Goal: Task Accomplishment & Management: Complete application form

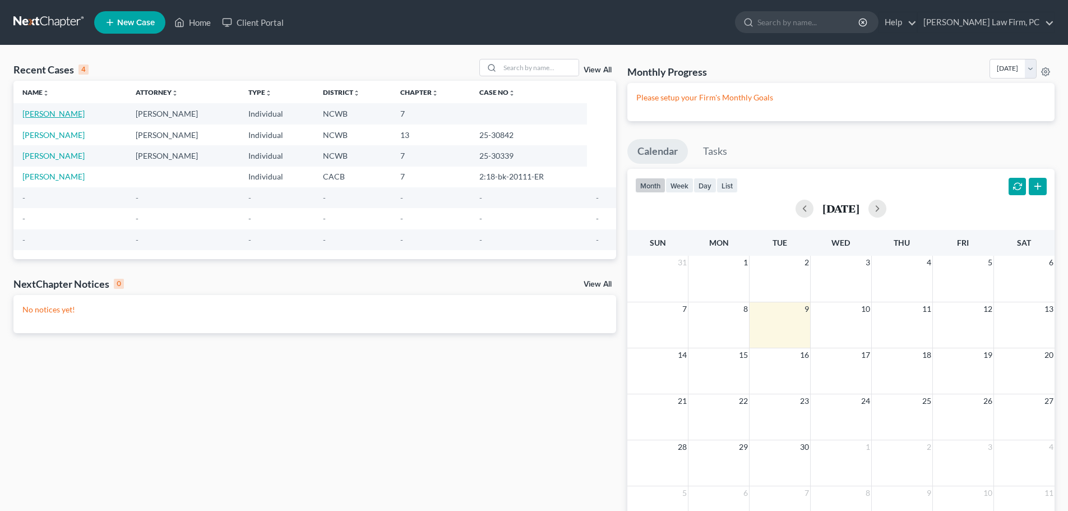
click at [57, 114] on link "[PERSON_NAME]" at bounding box center [53, 114] width 62 height 10
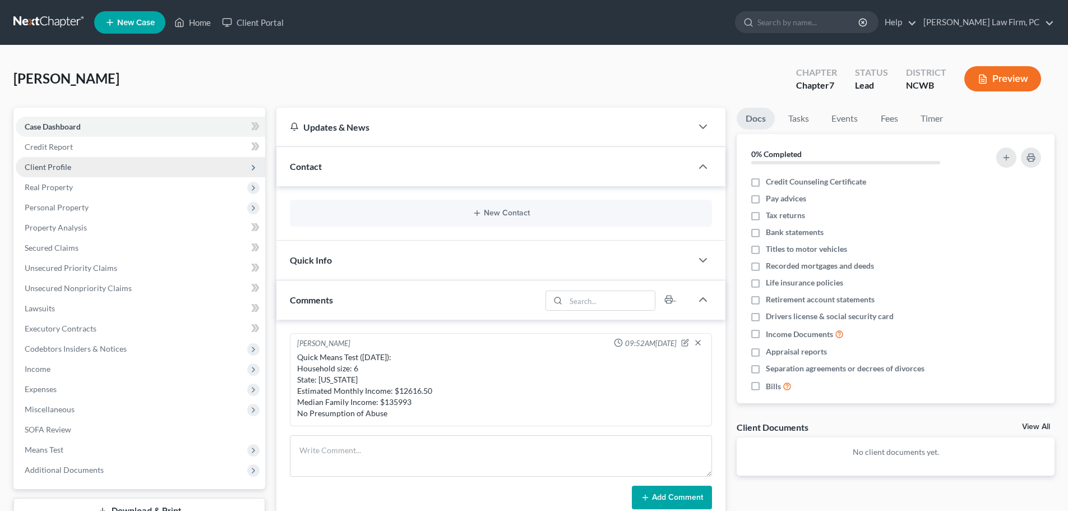
click at [55, 164] on span "Client Profile" at bounding box center [48, 167] width 47 height 10
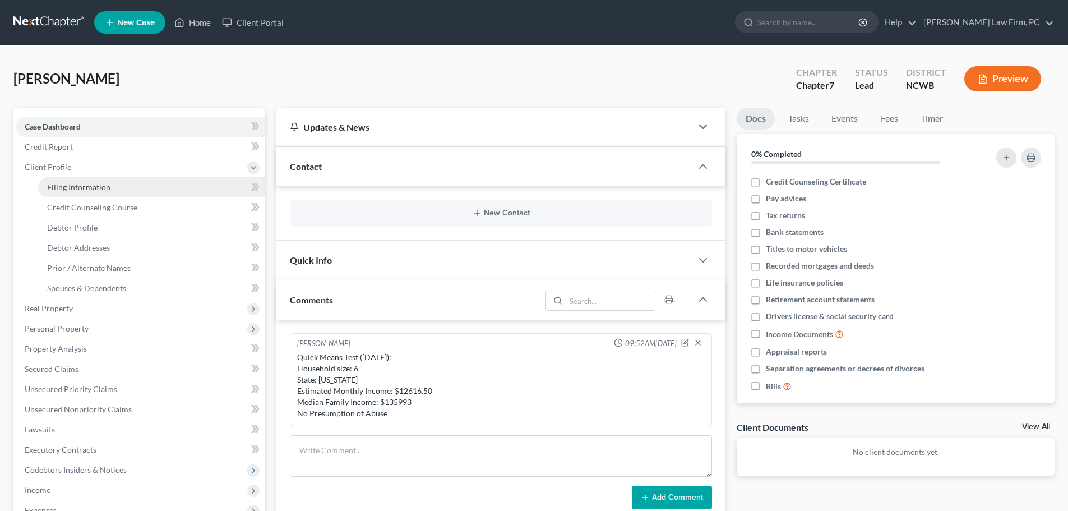
click at [99, 189] on span "Filing Information" at bounding box center [78, 187] width 63 height 10
select select "1"
select select "0"
select select "28"
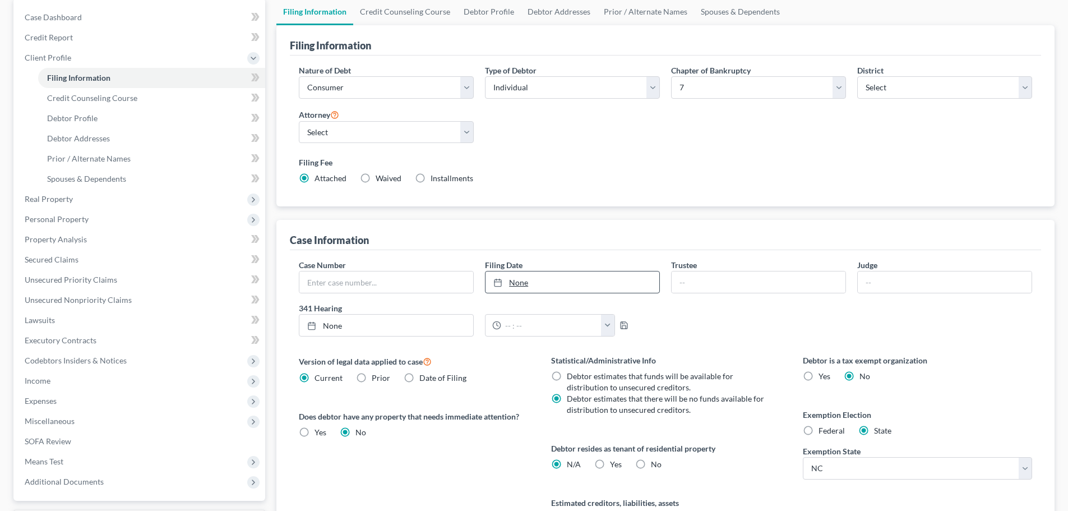
scroll to position [112, 0]
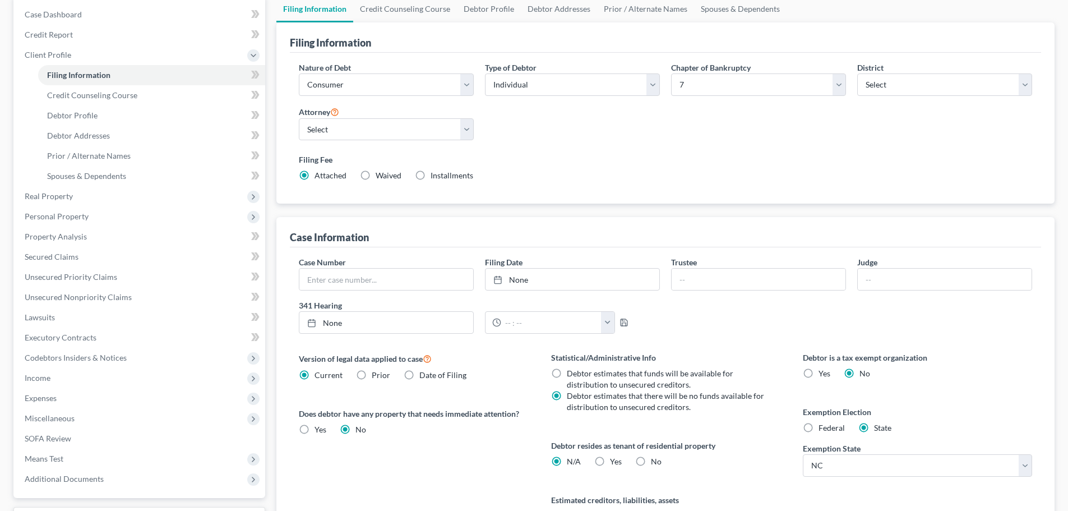
click at [519, 267] on label "Filing Date" at bounding box center [504, 262] width 38 height 12
type input "[DATE]"
click at [509, 276] on link "None" at bounding box center [572, 278] width 174 height 21
click at [695, 282] on input "text" at bounding box center [758, 278] width 174 height 21
type input "[PERSON_NAME]"
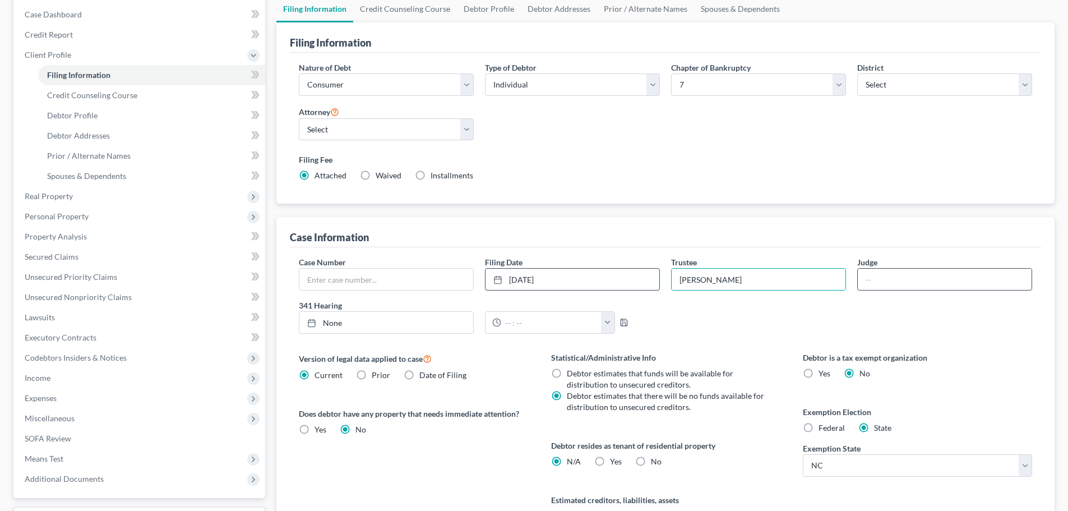
click at [923, 277] on input "text" at bounding box center [945, 278] width 174 height 21
type input "[PERSON_NAME]"
click at [388, 278] on input "text" at bounding box center [386, 278] width 174 height 21
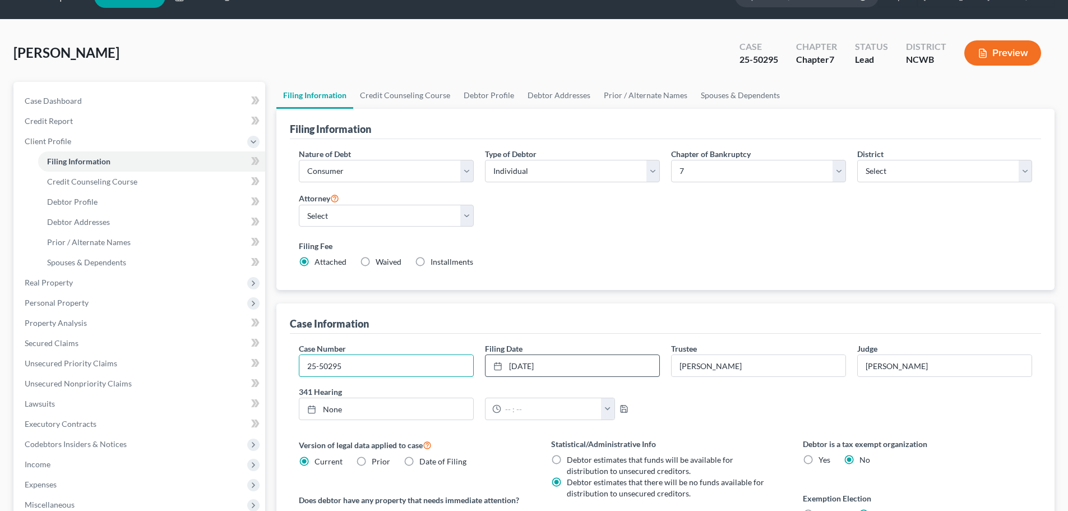
scroll to position [0, 0]
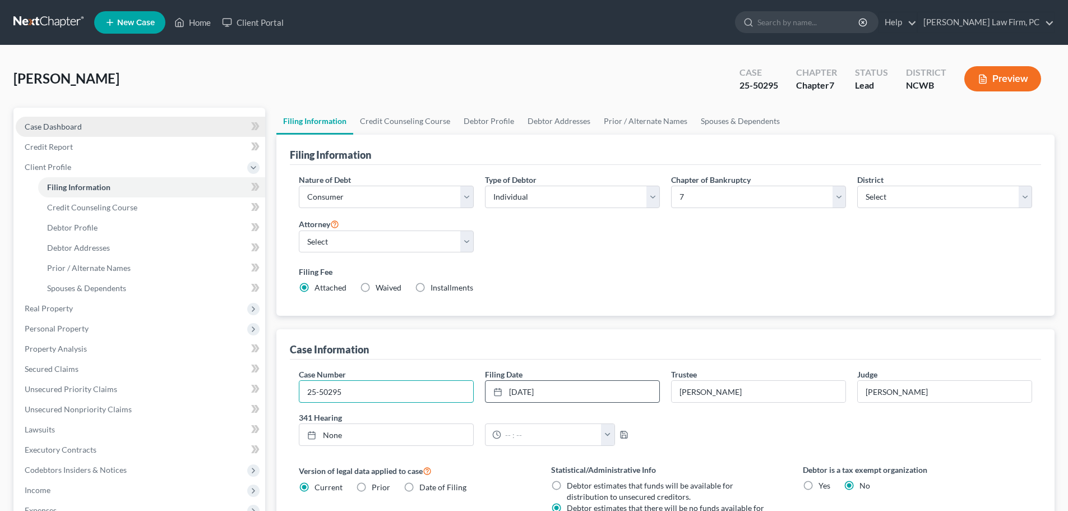
type input "25-50295"
click at [78, 132] on link "Case Dashboard" at bounding box center [140, 127] width 249 height 20
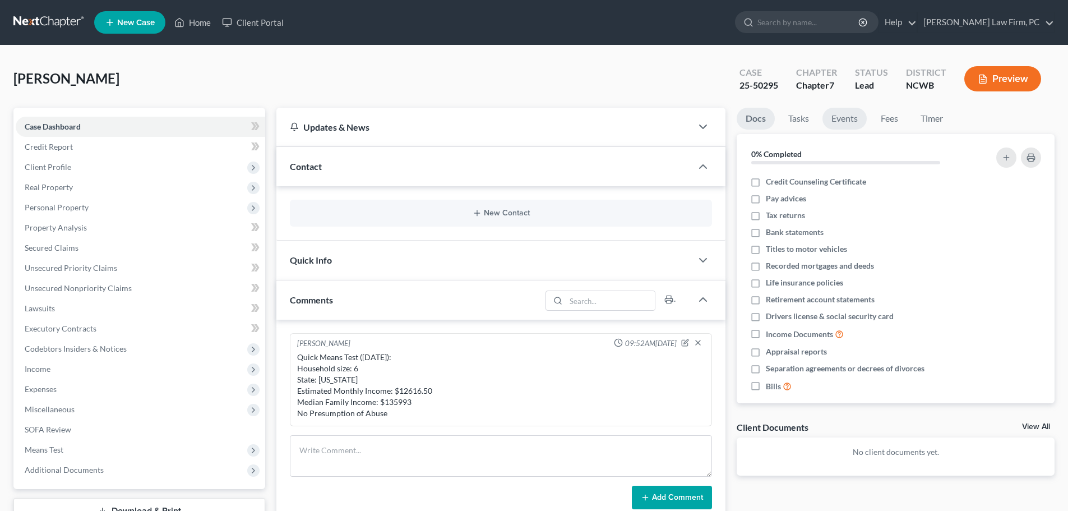
click at [849, 118] on link "Events" at bounding box center [844, 119] width 44 height 22
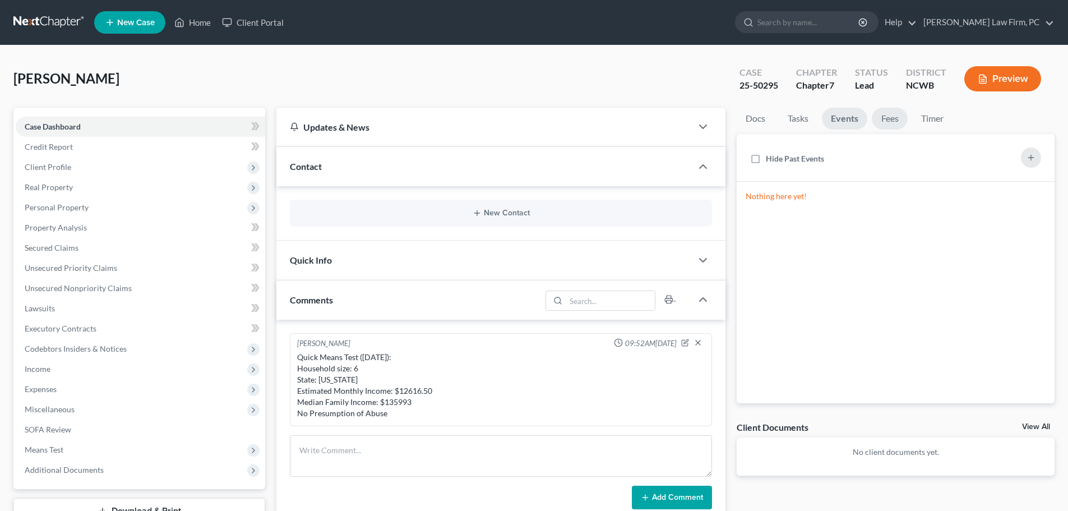
click at [887, 119] on link "Fees" at bounding box center [890, 119] width 36 height 22
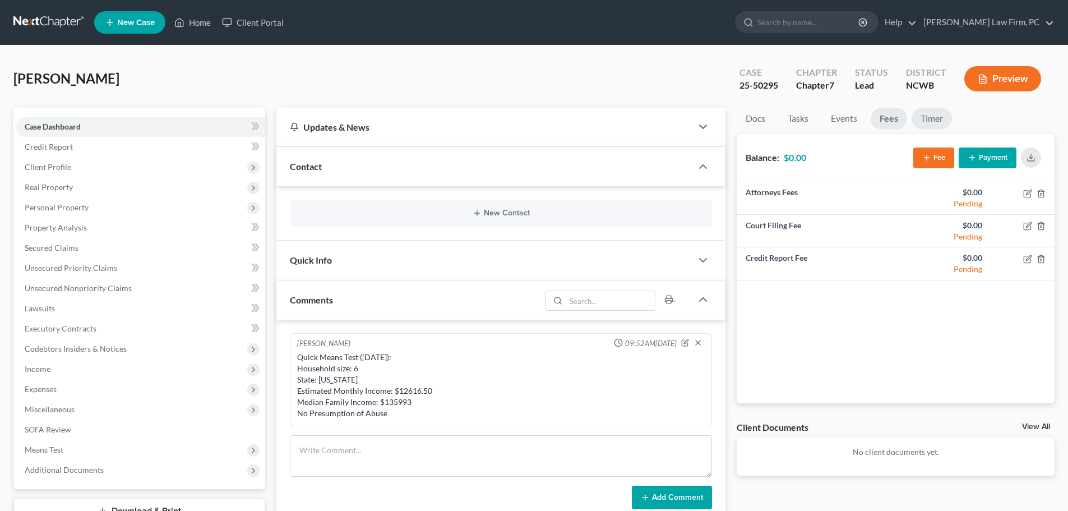
click at [943, 116] on link "Timer" at bounding box center [931, 119] width 40 height 22
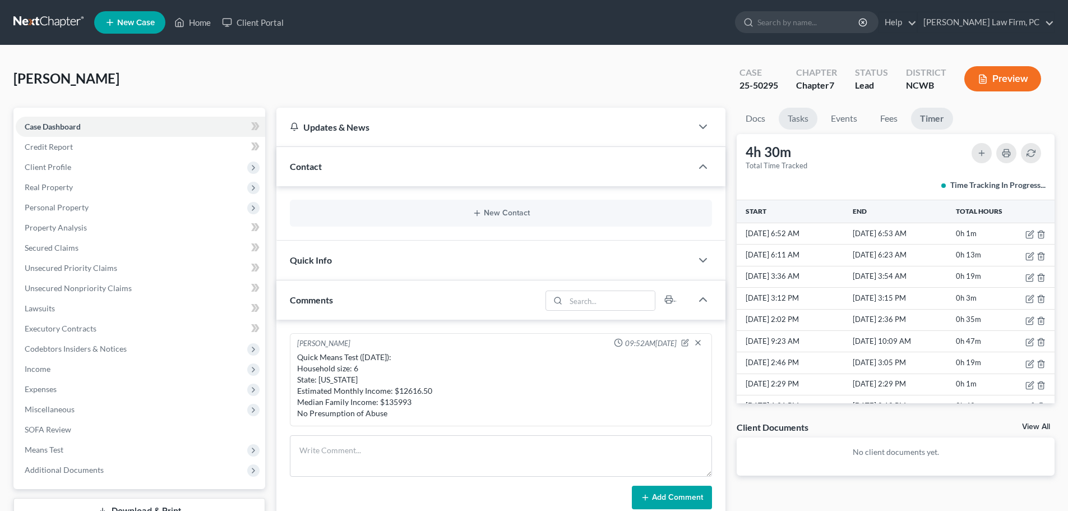
click at [802, 122] on link "Tasks" at bounding box center [797, 119] width 39 height 22
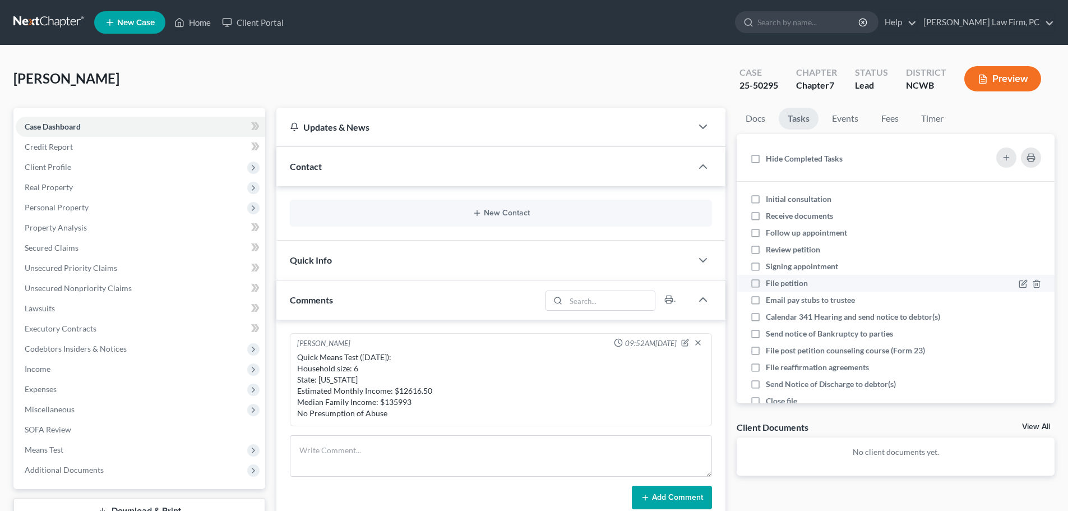
click at [766, 282] on label "File petition" at bounding box center [791, 282] width 51 height 11
click at [770, 282] on input "File petition" at bounding box center [773, 280] width 7 height 7
checkbox input "true"
click at [766, 267] on label "Signing appointment" at bounding box center [806, 266] width 81 height 11
click at [770, 267] on input "Signing appointment" at bounding box center [773, 264] width 7 height 7
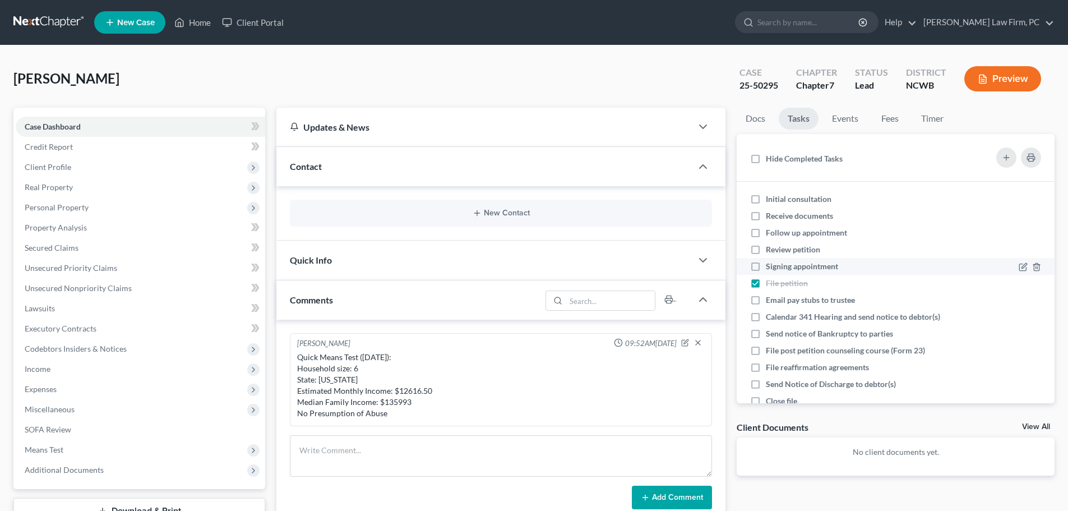
checkbox input "true"
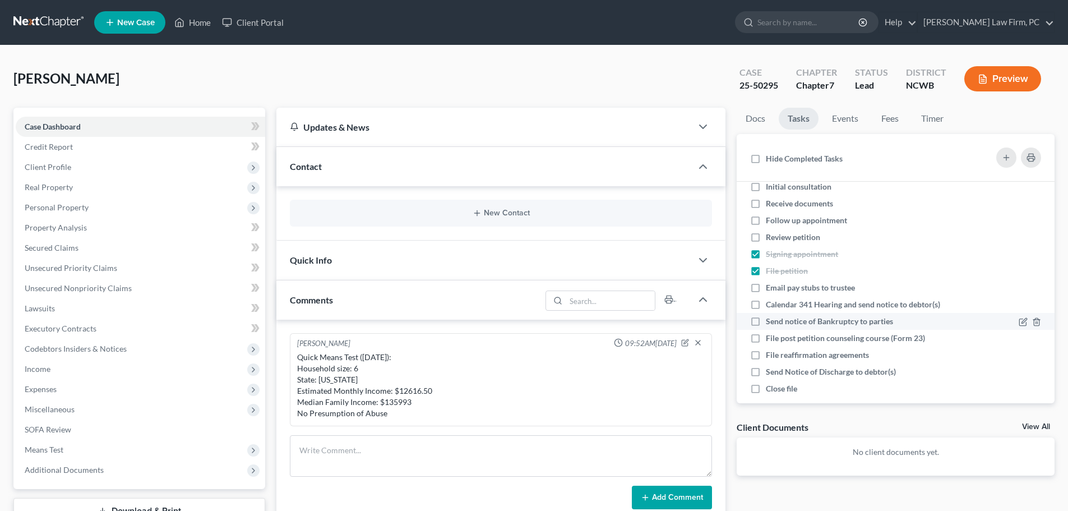
scroll to position [24, 0]
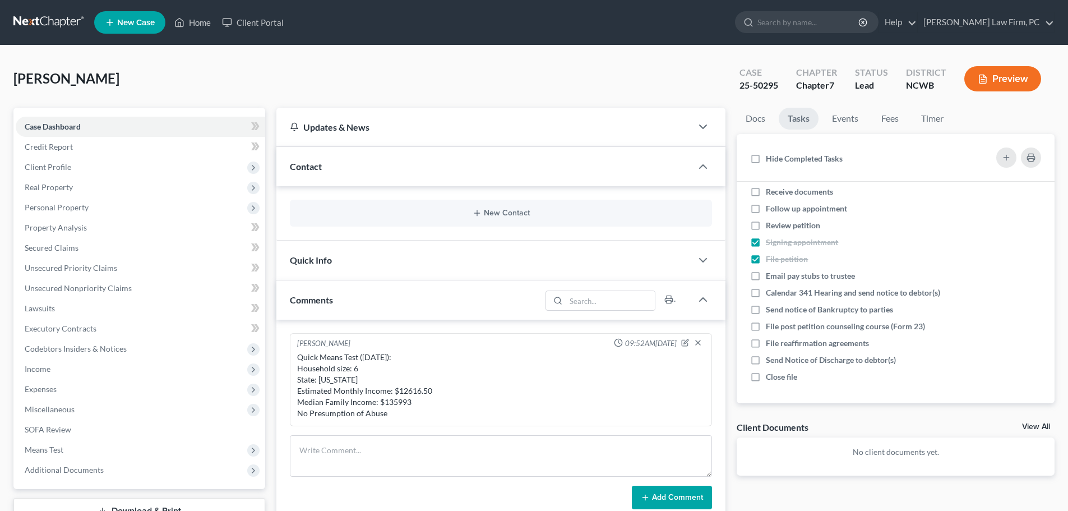
click at [650, 265] on div "Quick Info" at bounding box center [483, 259] width 415 height 39
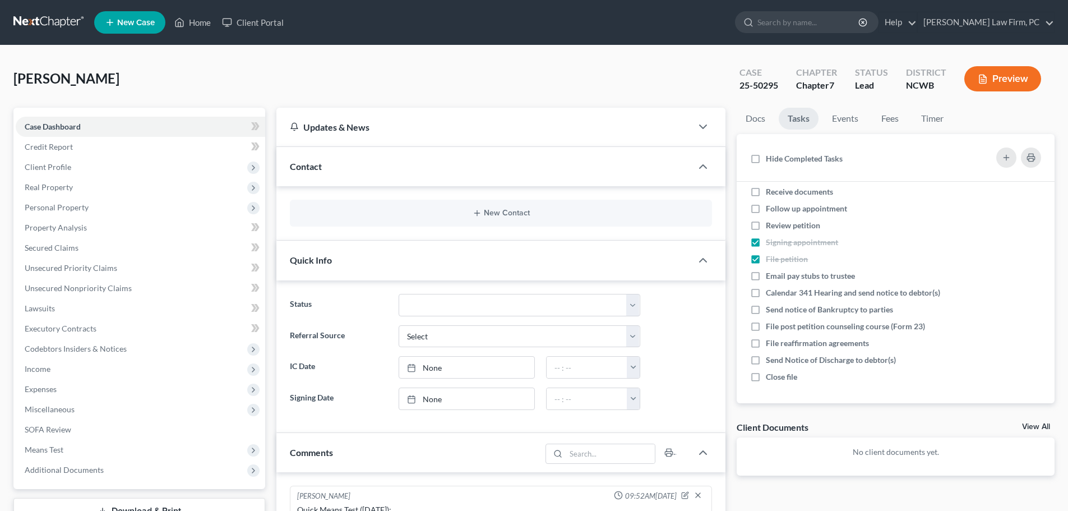
click at [647, 263] on div "Quick Info" at bounding box center [483, 259] width 415 height 39
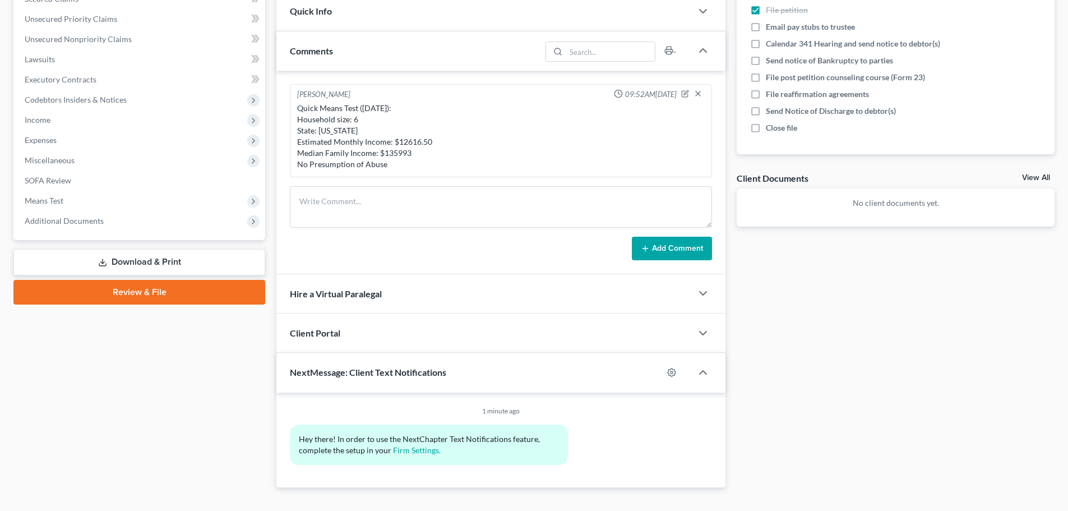
scroll to position [252, 0]
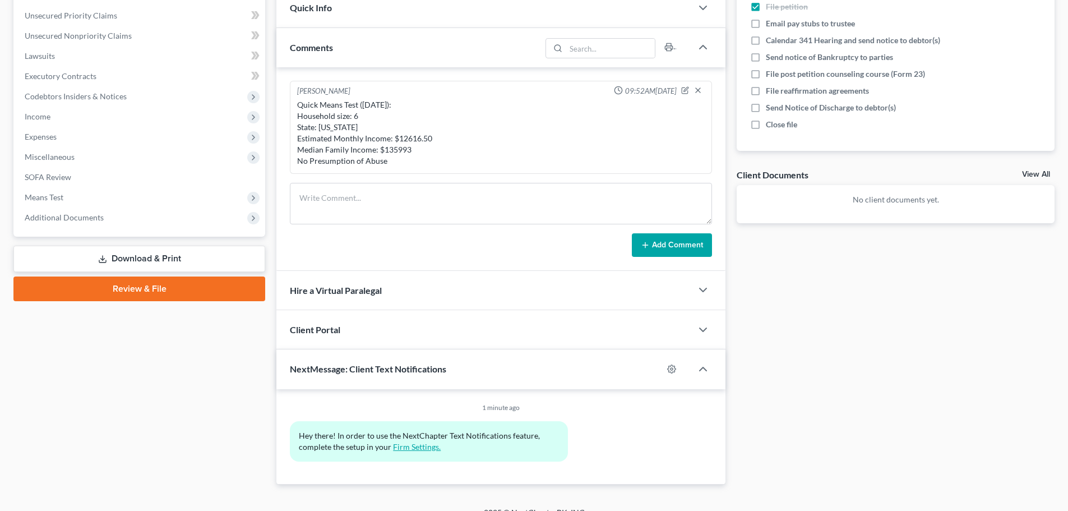
click at [420, 443] on link "Firm Settings." at bounding box center [417, 447] width 48 height 10
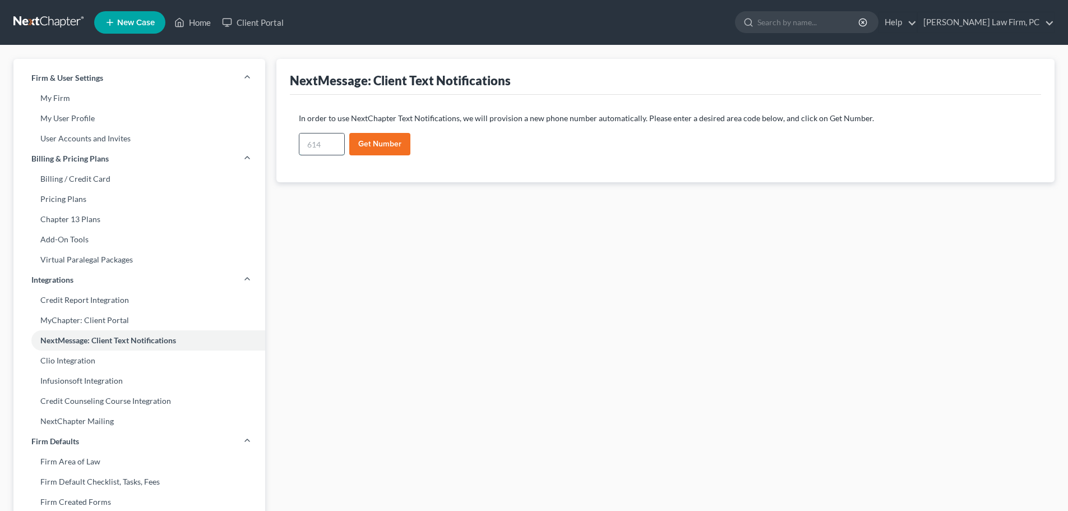
click at [312, 141] on input "text" at bounding box center [321, 143] width 45 height 21
type input "704"
click at [372, 142] on button "Get Number" at bounding box center [379, 144] width 61 height 22
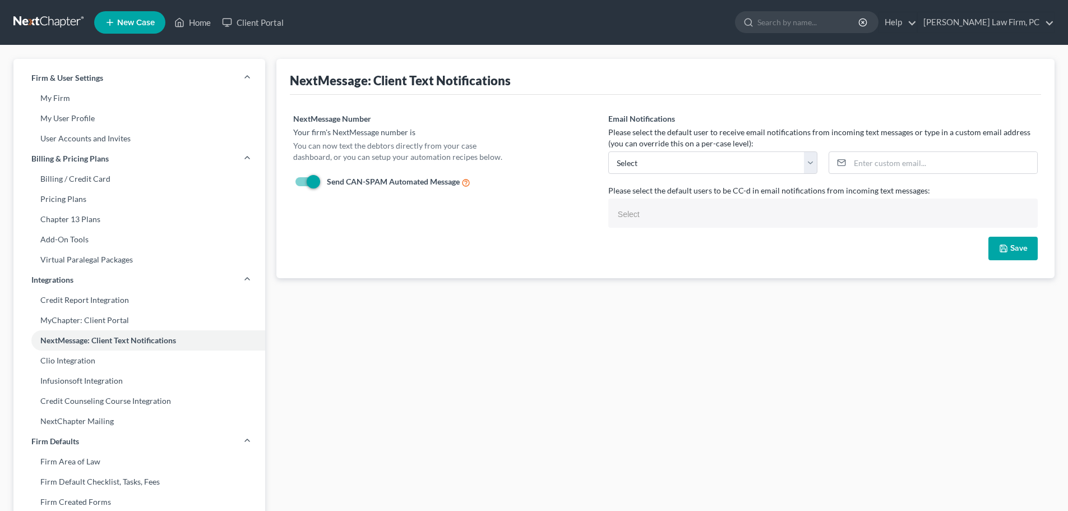
select select
click at [807, 161] on select "[PERSON_NAME][EMAIL_ADDRESS][DOMAIN_NAME] Select" at bounding box center [712, 162] width 209 height 22
select select "0"
click at [608, 151] on select "[PERSON_NAME][EMAIL_ADDRESS][DOMAIN_NAME] Select" at bounding box center [712, 162] width 209 height 22
click at [1003, 255] on button "Save" at bounding box center [1012, 249] width 49 height 24
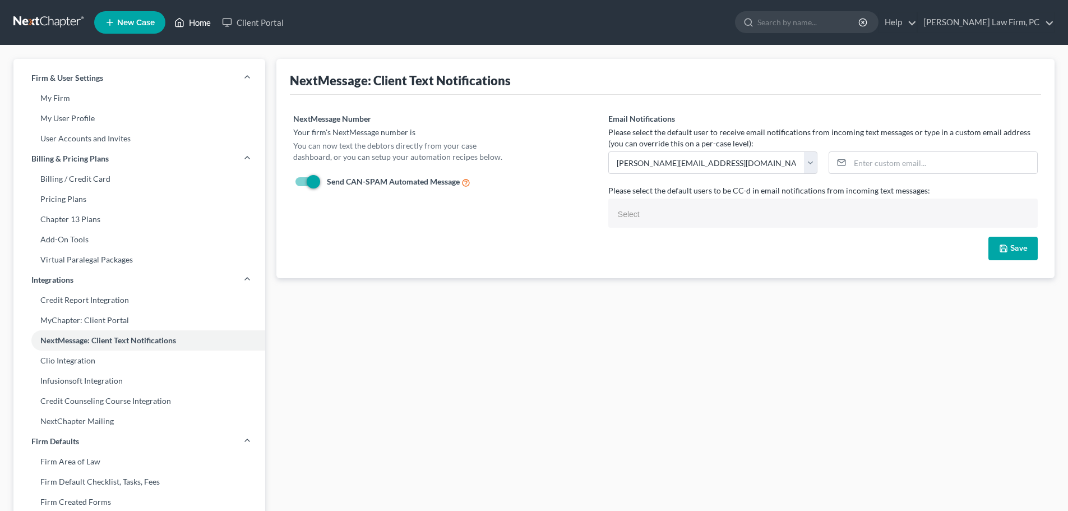
click at [201, 20] on link "Home" at bounding box center [193, 22] width 48 height 20
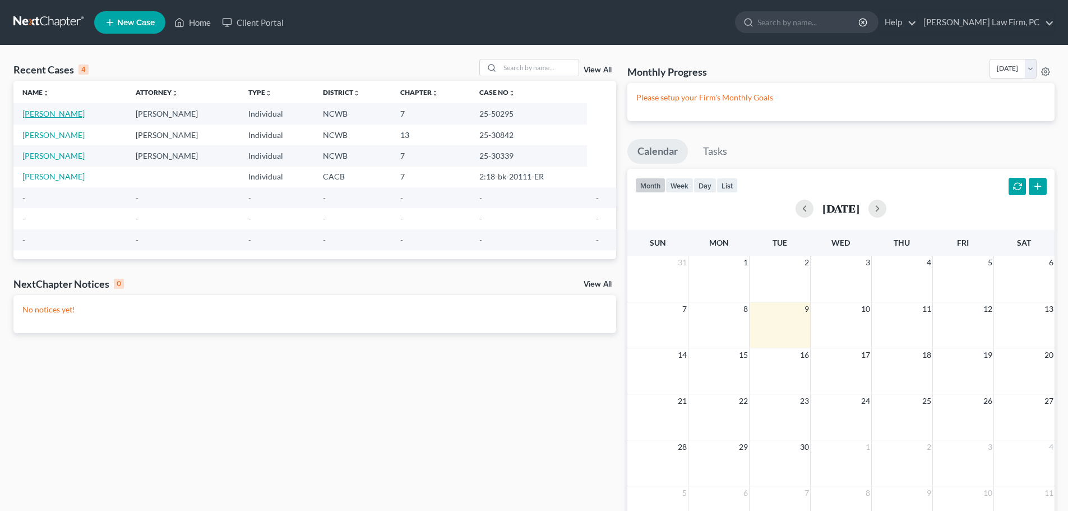
click at [64, 115] on link "[PERSON_NAME]" at bounding box center [53, 114] width 62 height 10
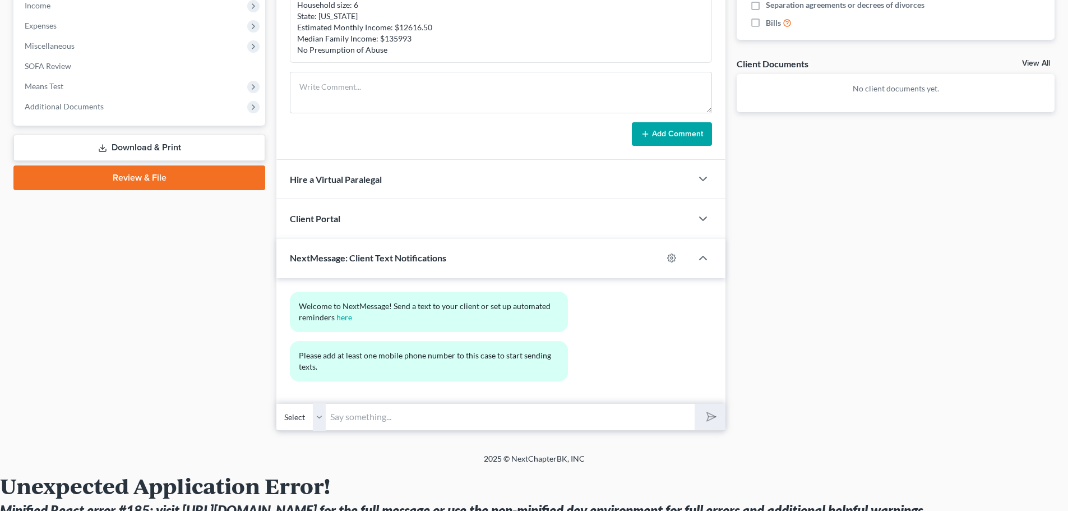
scroll to position [364, 0]
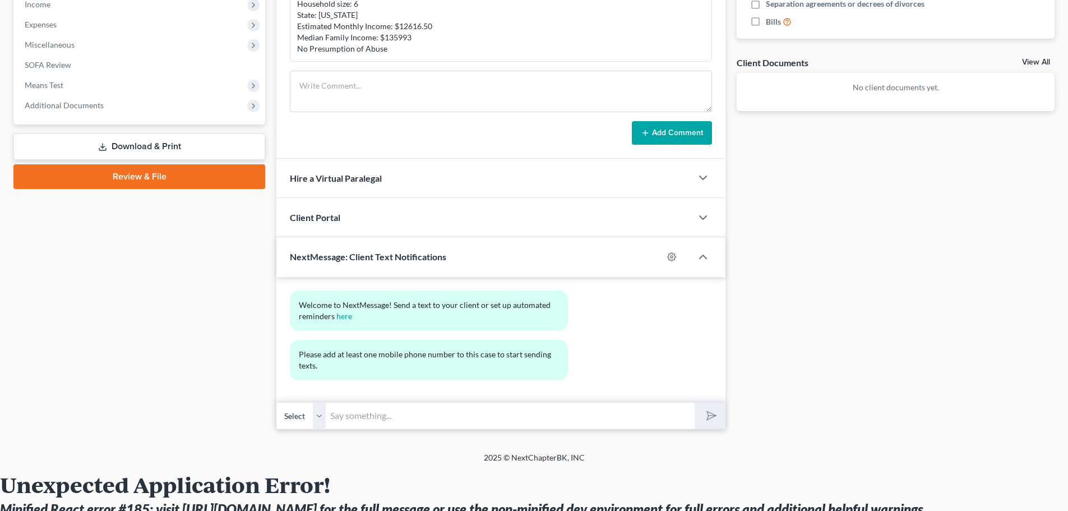
click at [317, 415] on select "Select" at bounding box center [300, 415] width 49 height 27
click at [295, 419] on select "Select" at bounding box center [300, 415] width 49 height 27
click at [362, 419] on input "text" at bounding box center [510, 415] width 369 height 27
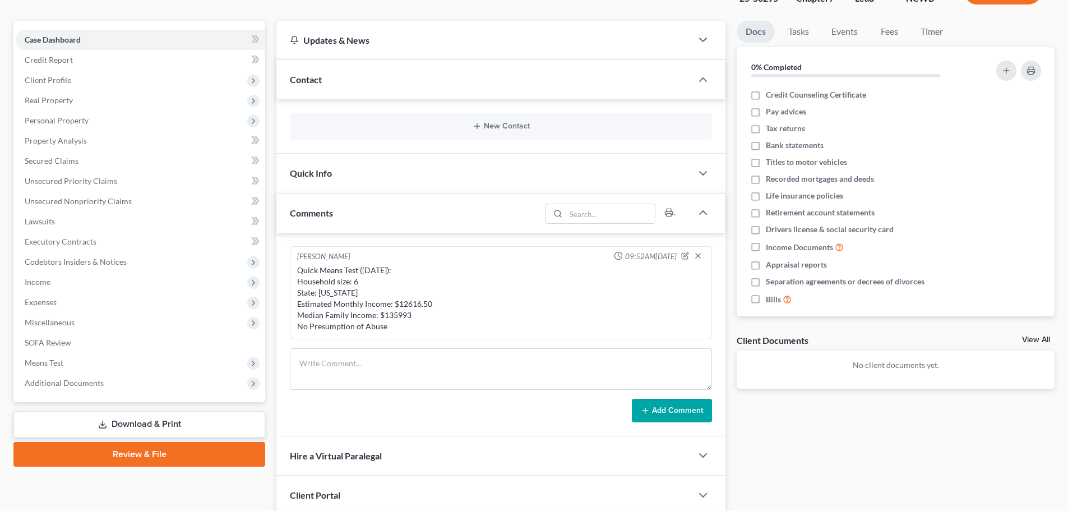
scroll to position [84, 0]
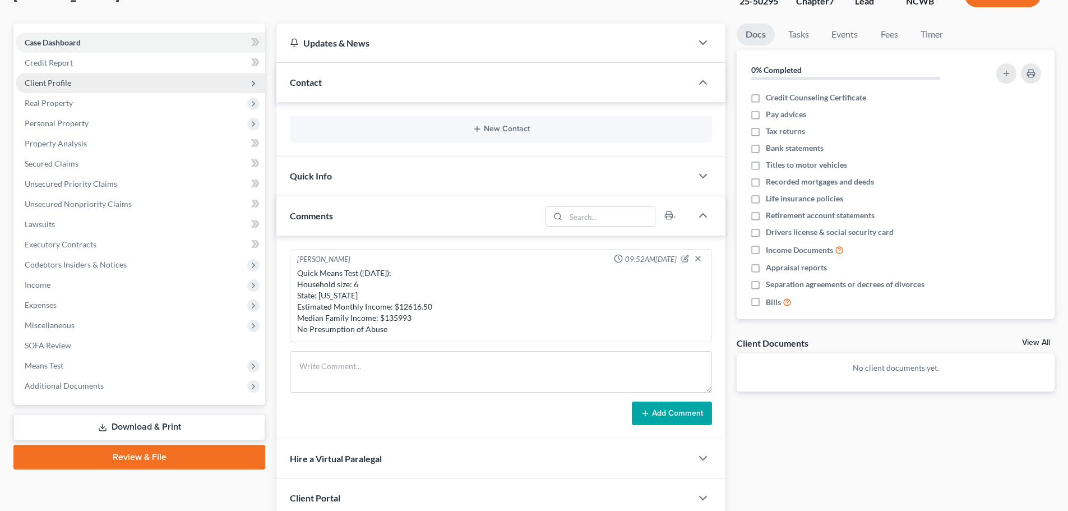
click at [97, 86] on span "Client Profile" at bounding box center [140, 83] width 249 height 20
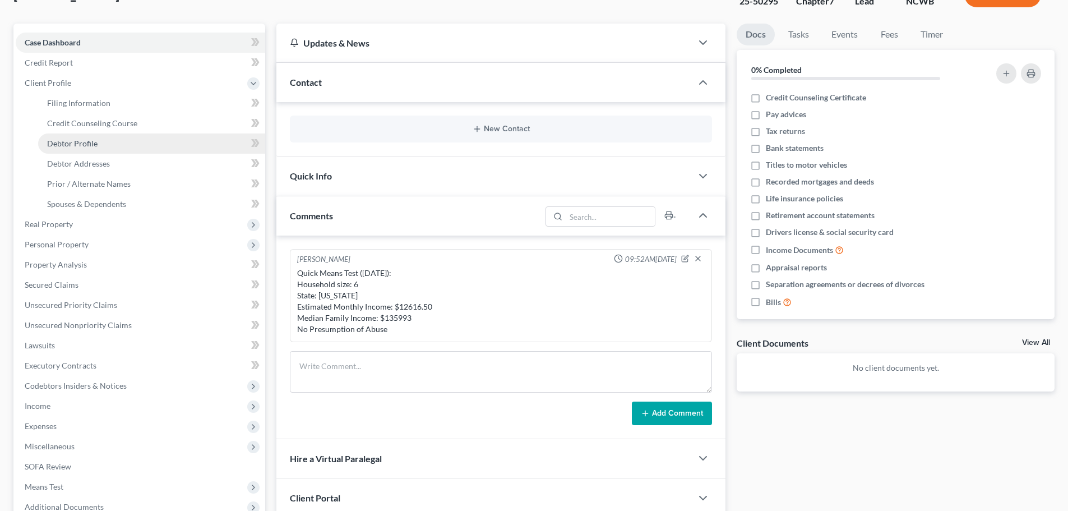
click at [105, 141] on link "Debtor Profile" at bounding box center [151, 143] width 227 height 20
select select "1"
select select "5"
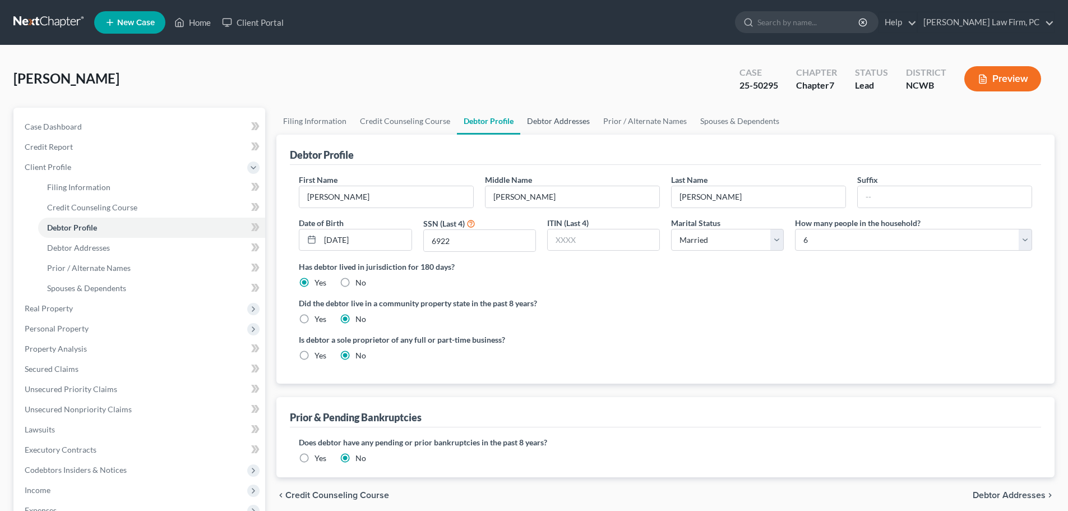
click at [546, 119] on link "Debtor Addresses" at bounding box center [558, 121] width 76 height 27
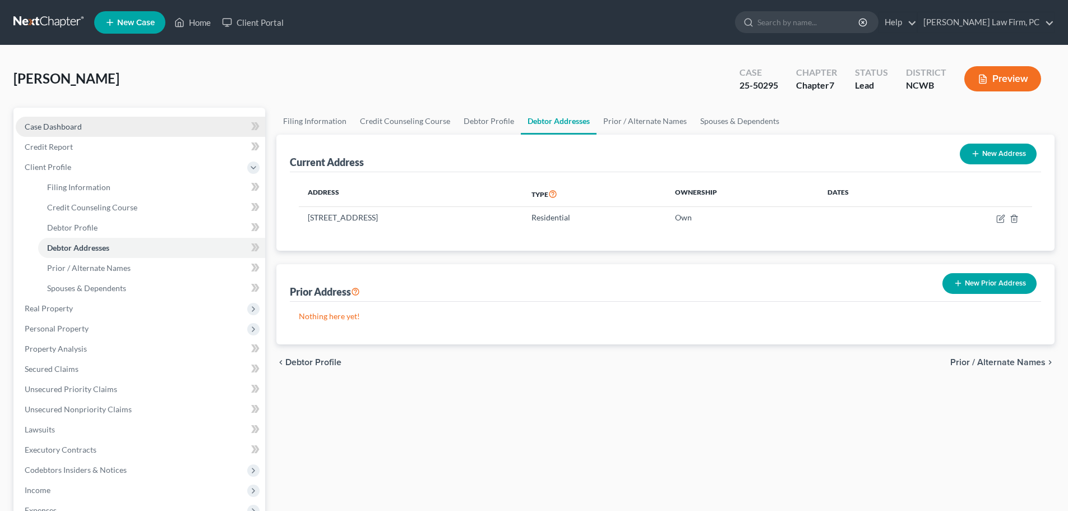
click at [64, 125] on span "Case Dashboard" at bounding box center [53, 127] width 57 height 10
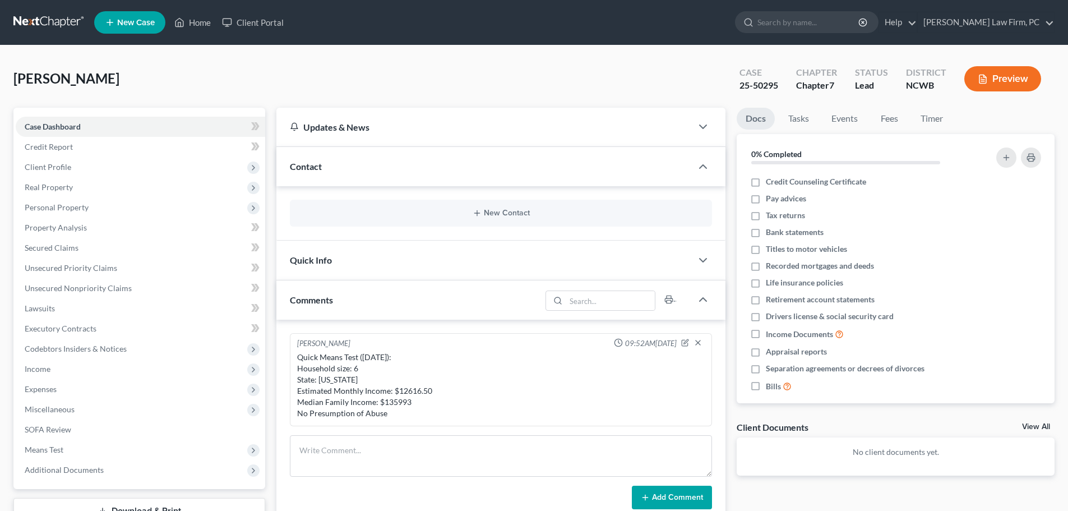
click at [394, 255] on div "Quick Info" at bounding box center [483, 259] width 415 height 39
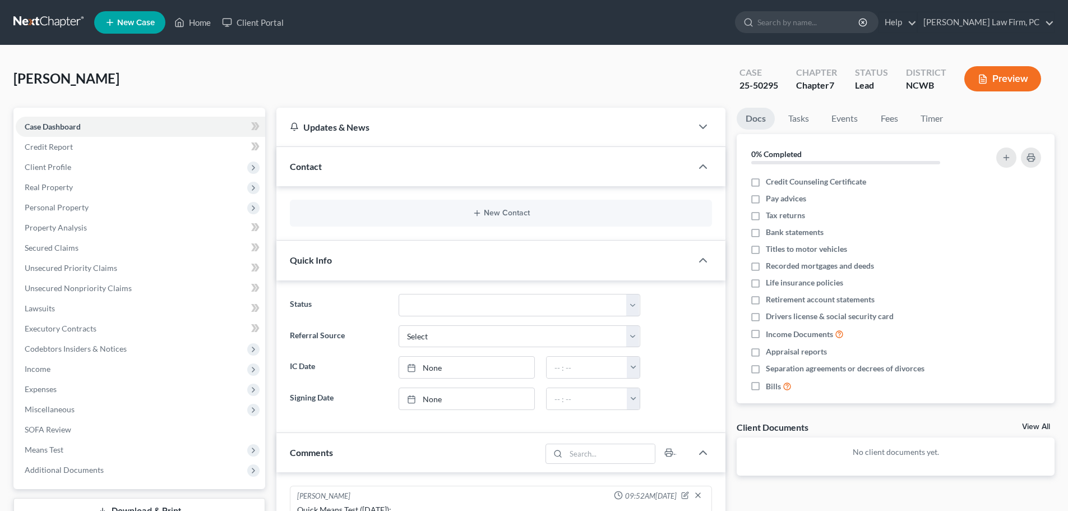
click at [450, 163] on div "Contact" at bounding box center [483, 166] width 415 height 39
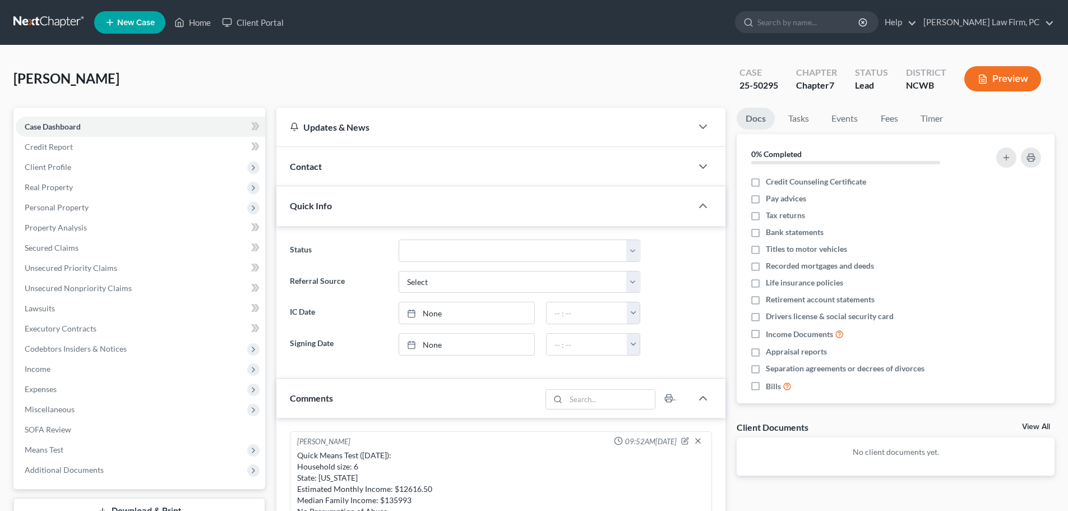
click at [450, 161] on div "Contact" at bounding box center [483, 166] width 415 height 39
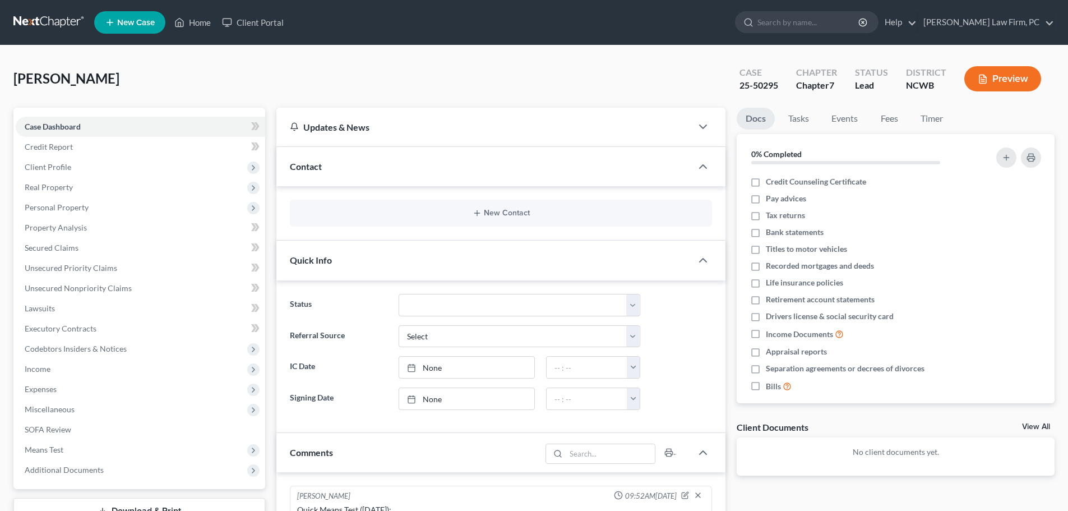
click at [478, 208] on div "New Contact" at bounding box center [501, 213] width 422 height 27
click at [477, 213] on line "button" at bounding box center [476, 213] width 5 height 0
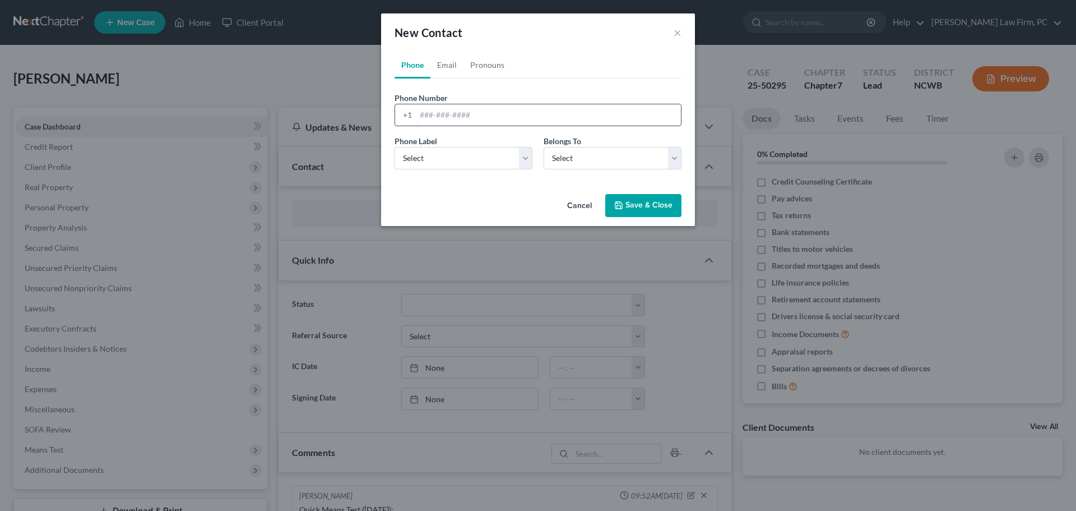
click at [430, 115] on input "tel" at bounding box center [548, 114] width 265 height 21
type input "5182093551"
click at [484, 160] on select "Select Mobile Home Work Other" at bounding box center [464, 158] width 138 height 22
select select "0"
click at [395, 147] on select "Select Mobile Home Work Other" at bounding box center [464, 158] width 138 height 22
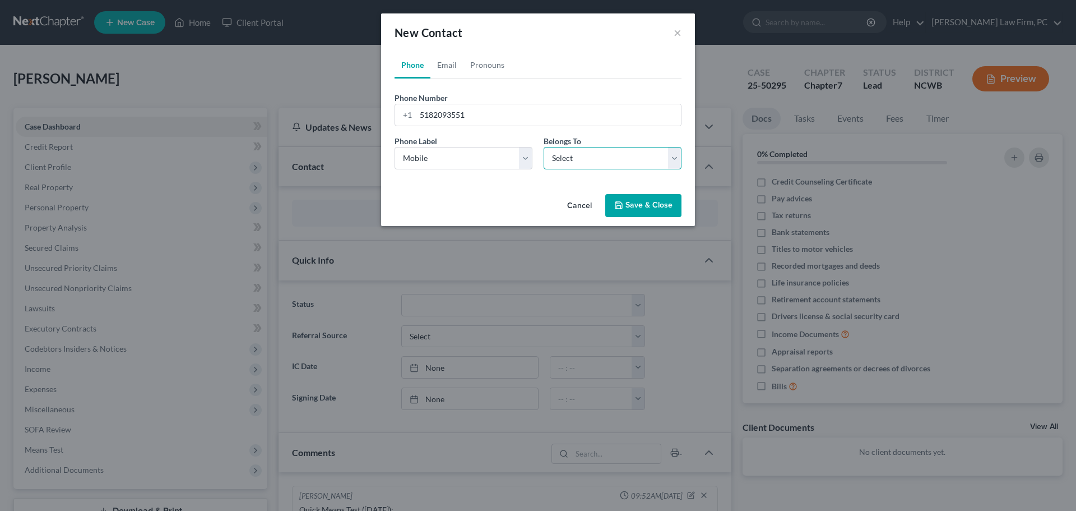
click at [579, 161] on select "Select Client Other" at bounding box center [613, 158] width 138 height 22
select select "0"
click at [544, 147] on select "Select Client Other" at bounding box center [613, 158] width 138 height 22
click at [641, 206] on button "Save & Close" at bounding box center [643, 206] width 76 height 24
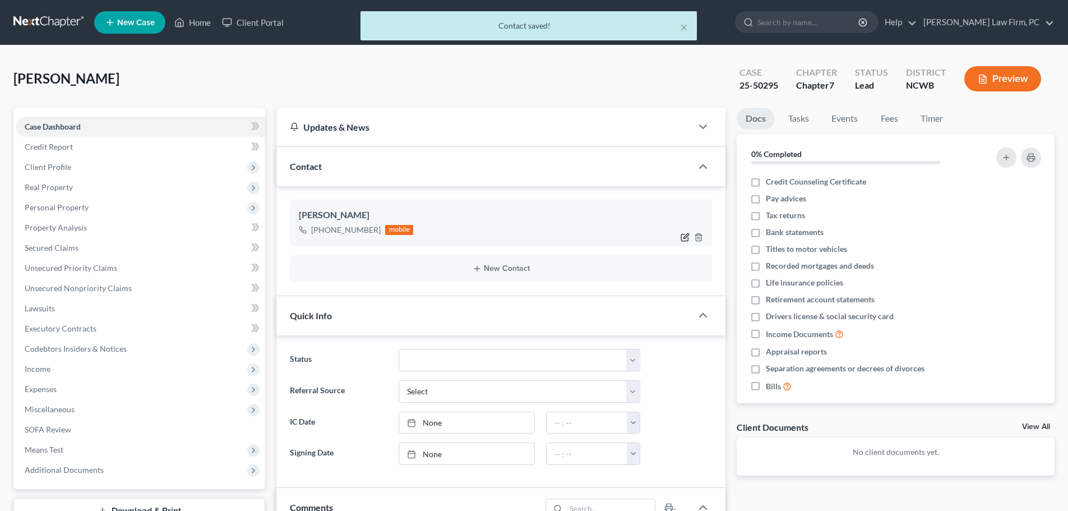
click at [684, 235] on icon "button" at bounding box center [684, 237] width 9 height 9
select select "0"
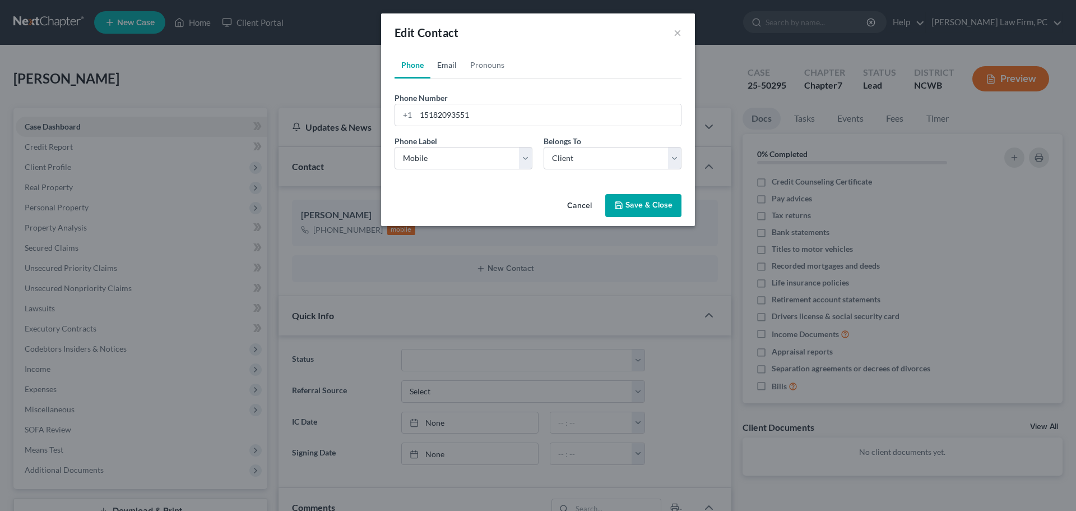
click at [444, 69] on link "Email" at bounding box center [446, 65] width 33 height 27
click at [475, 119] on input "email" at bounding box center [548, 114] width 265 height 21
paste input "[EMAIL_ADDRESS][DOMAIN_NAME]"
type input "[EMAIL_ADDRESS][DOMAIN_NAME]"
click at [523, 158] on select "Select Home Work Other" at bounding box center [464, 158] width 138 height 22
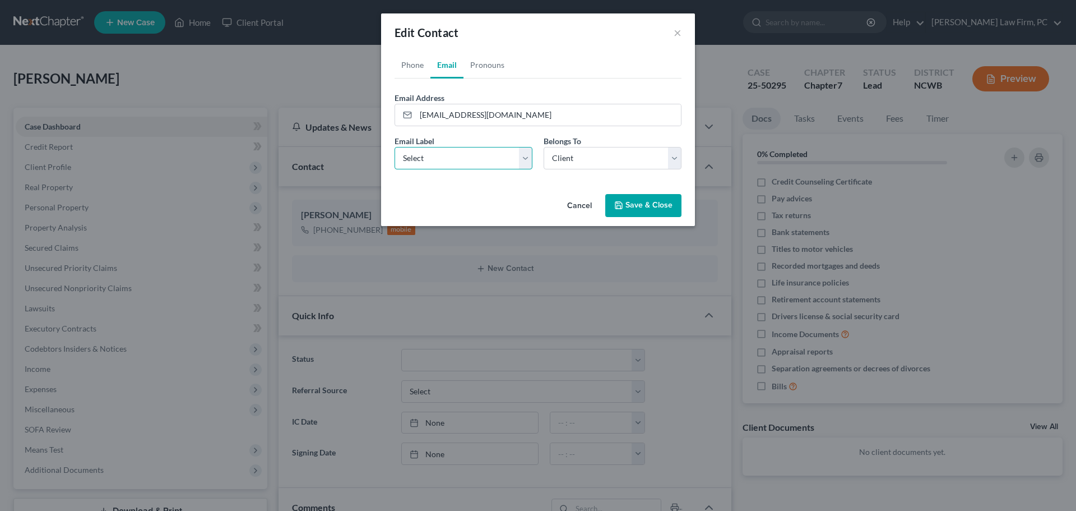
select select "0"
click at [395, 147] on select "Select Home Work Other" at bounding box center [464, 158] width 138 height 22
click at [564, 160] on select "Select Client Other" at bounding box center [613, 158] width 138 height 22
click at [544, 147] on select "Select Client Other" at bounding box center [613, 158] width 138 height 22
click at [636, 208] on button "Save & Close" at bounding box center [643, 206] width 76 height 24
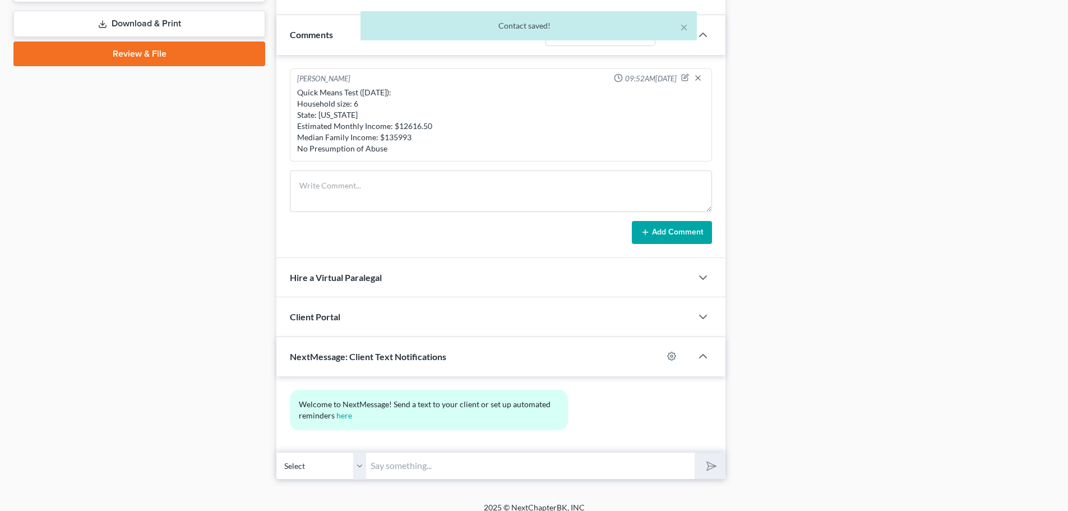
scroll to position [518, 0]
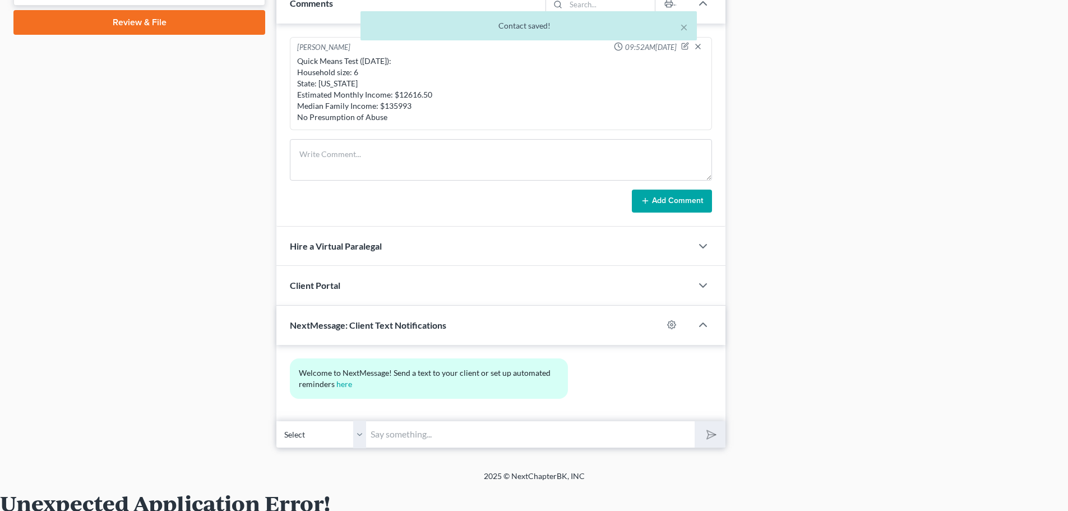
click at [469, 437] on input "text" at bounding box center [530, 433] width 328 height 27
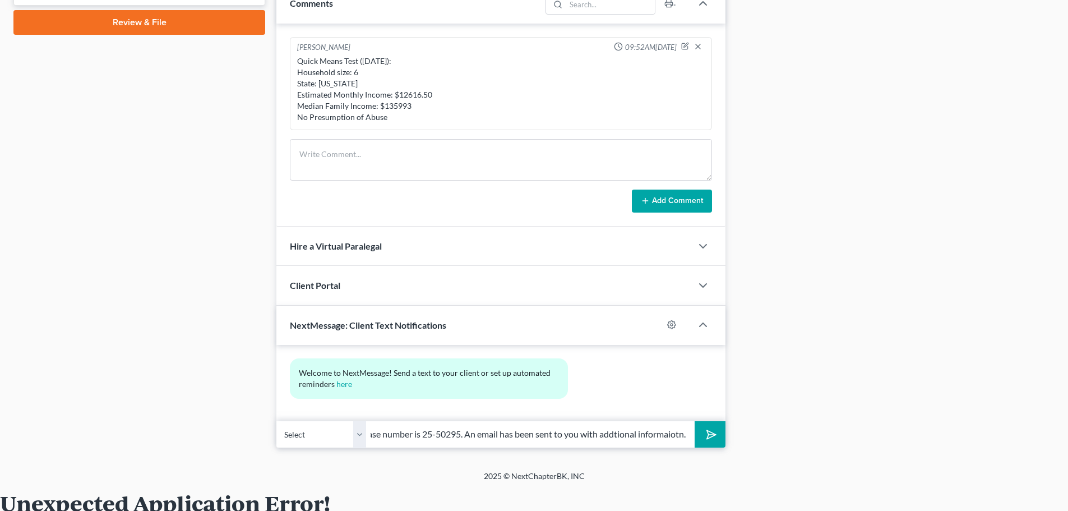
scroll to position [0, 176]
type input "Your bankruptcy case has been filed. Your case number is 25-50295. An email has…"
click at [715, 436] on icon "submit" at bounding box center [709, 434] width 16 height 16
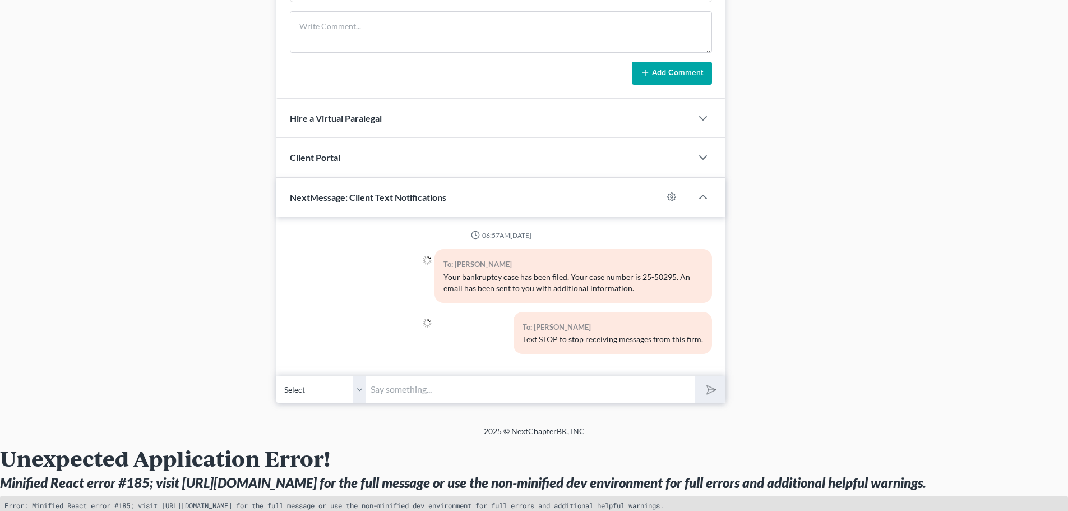
scroll to position [659, 0]
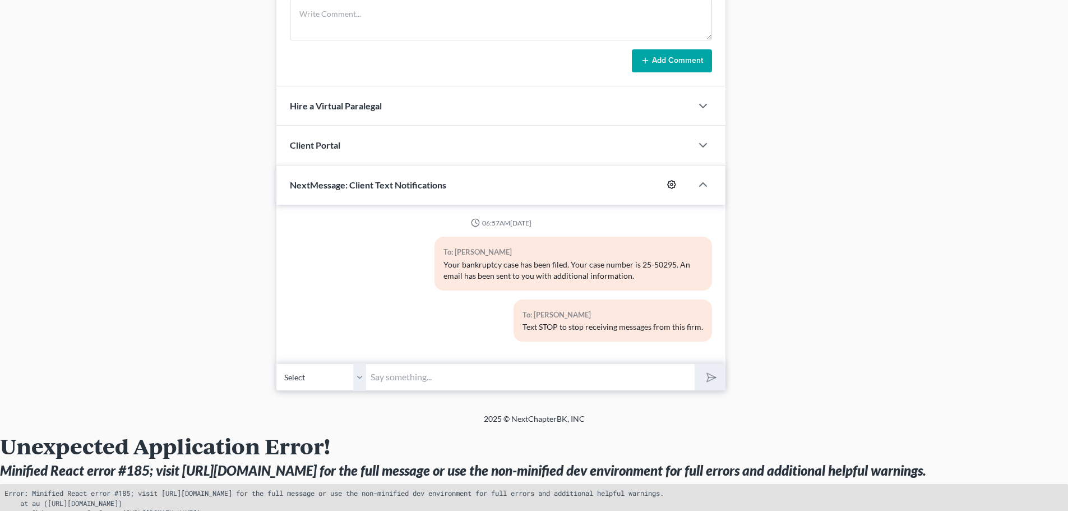
click at [672, 186] on circle "button" at bounding box center [671, 184] width 2 height 2
select select
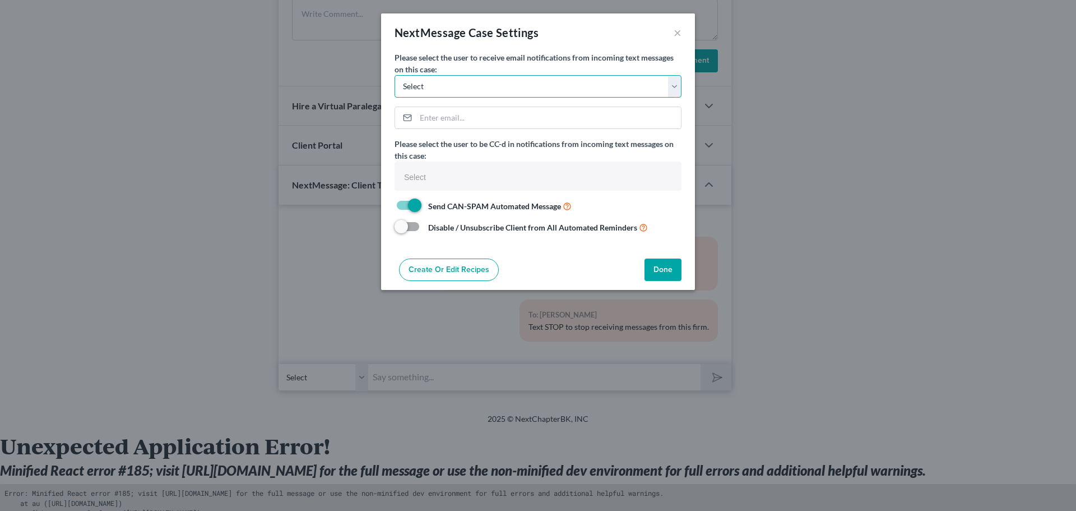
click at [678, 88] on select "Select [PERSON_NAME][EMAIL_ADDRESS][DOMAIN_NAME]" at bounding box center [538, 86] width 287 height 22
select select "0"
click at [395, 75] on select "Select [PERSON_NAME][EMAIL_ADDRESS][DOMAIN_NAME]" at bounding box center [538, 86] width 287 height 22
click at [662, 270] on button "Done" at bounding box center [663, 269] width 37 height 22
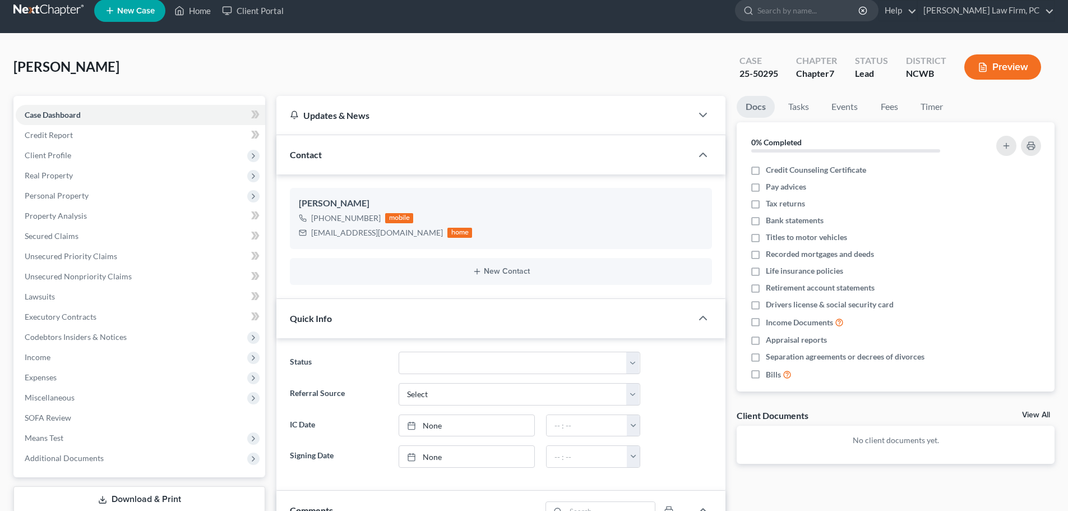
scroll to position [0, 0]
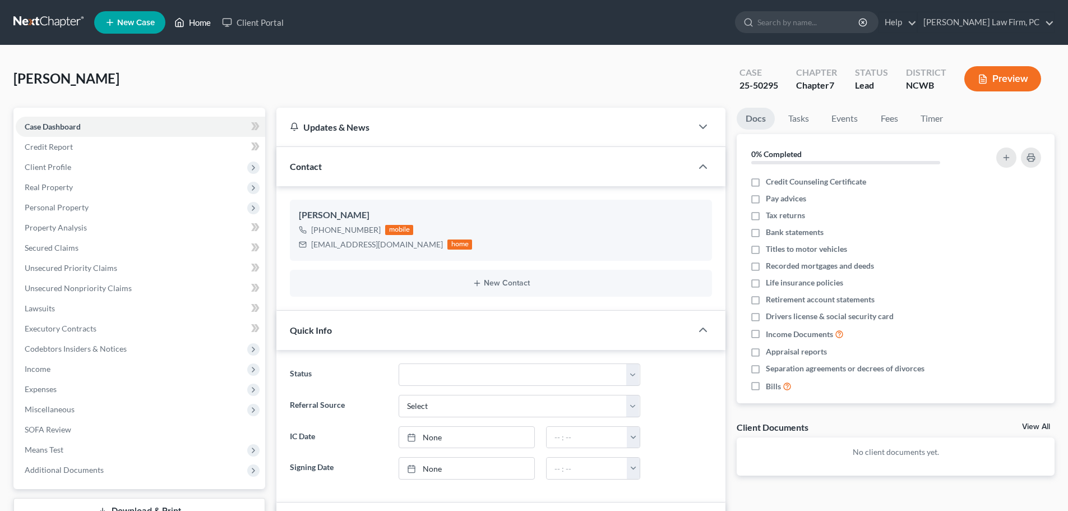
click at [201, 24] on link "Home" at bounding box center [193, 22] width 48 height 20
